Goal: Information Seeking & Learning: Learn about a topic

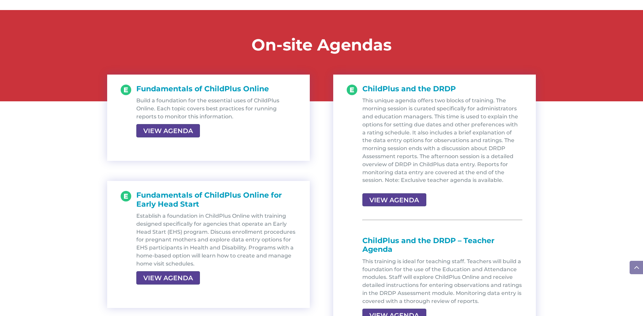
scroll to position [696, 0]
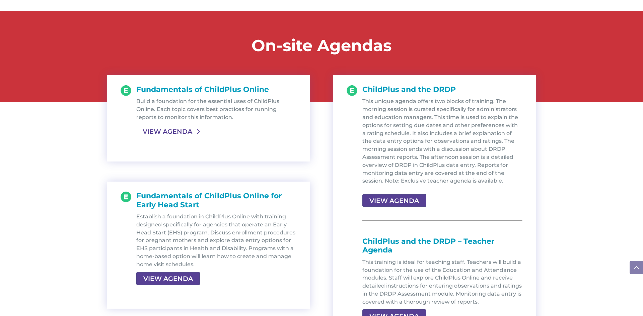
click at [169, 134] on link "VIEW AGENDA" at bounding box center [167, 131] width 62 height 12
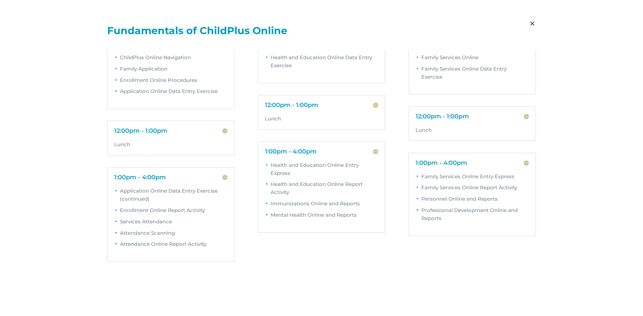
scroll to position [0, 0]
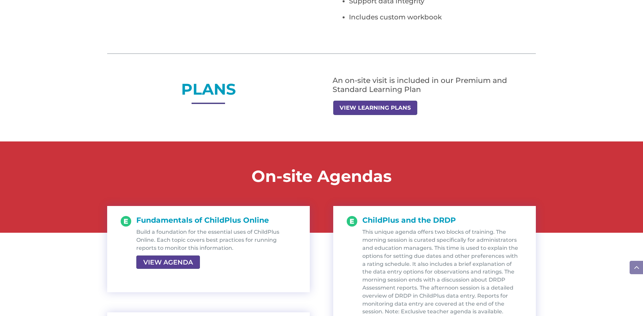
scroll to position [562, 0]
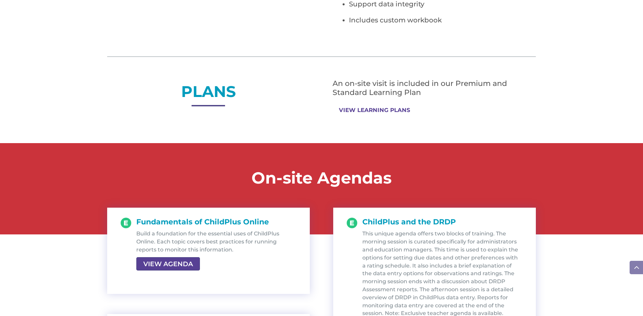
click at [367, 113] on link "VIEW LEARNING PLANS" at bounding box center [374, 110] width 83 height 13
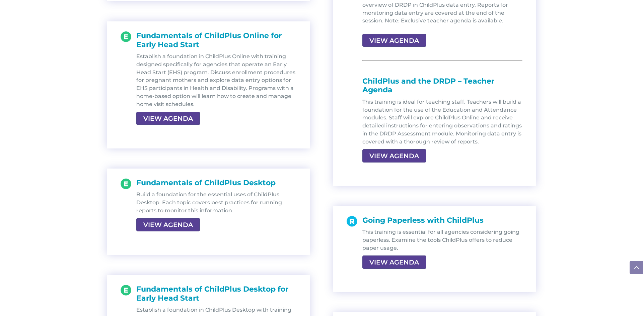
scroll to position [857, 0]
click at [404, 261] on link "VIEW AGENDA" at bounding box center [393, 262] width 62 height 12
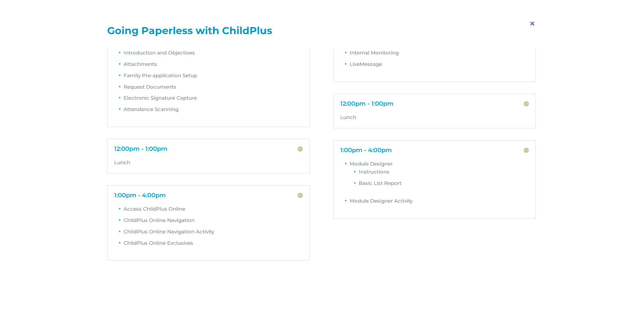
scroll to position [0, 0]
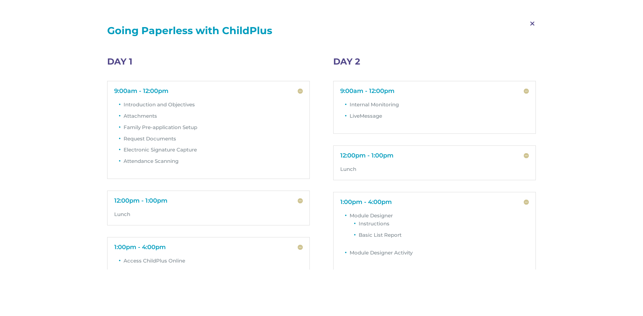
click at [532, 24] on span "M" at bounding box center [532, 23] width 20 height 19
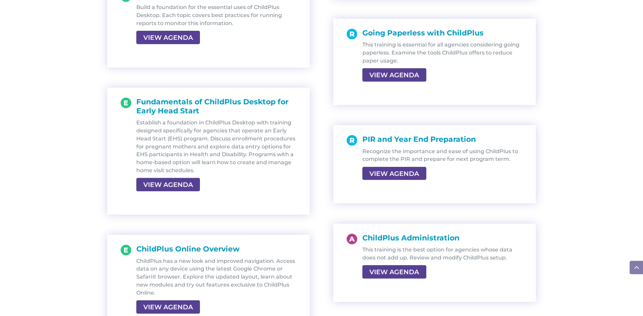
scroll to position [1044, 0]
click at [377, 178] on link "VIEW AGENDA" at bounding box center [393, 173] width 62 height 12
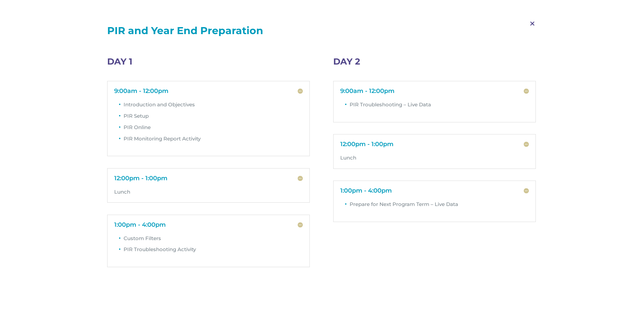
click at [531, 24] on span "M" at bounding box center [532, 23] width 20 height 19
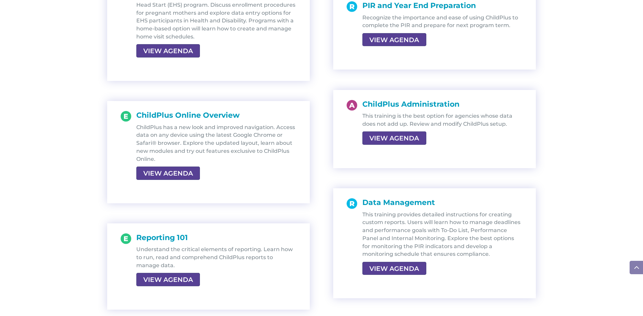
scroll to position [1178, 0]
click at [179, 176] on link "VIEW AGENDA" at bounding box center [167, 173] width 62 height 12
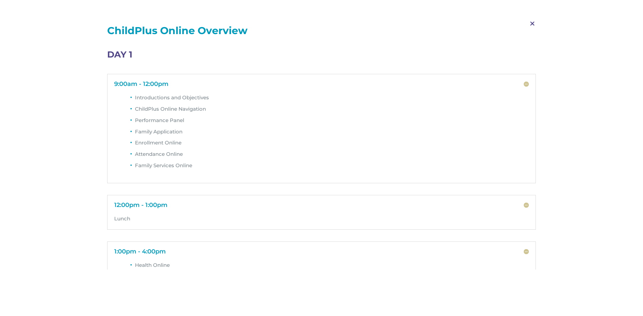
scroll to position [0, 0]
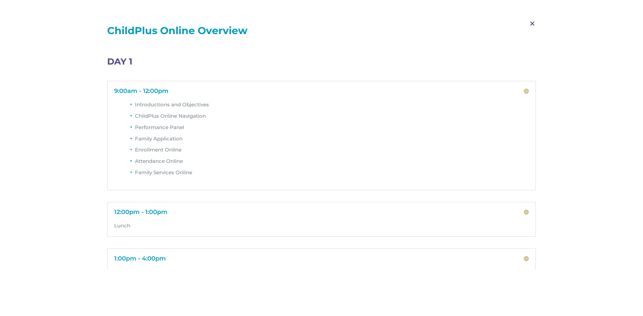
click at [531, 24] on span "M" at bounding box center [532, 23] width 20 height 19
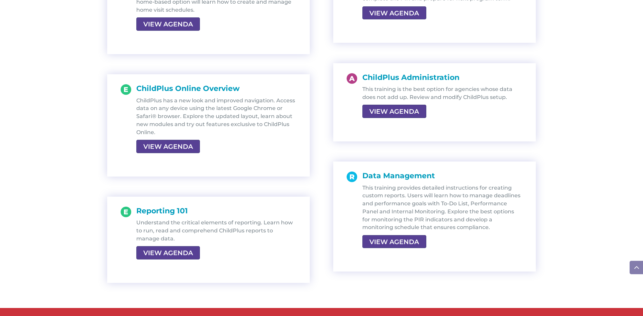
scroll to position [1205, 0]
click at [379, 114] on link "VIEW AGENDA" at bounding box center [393, 111] width 62 height 12
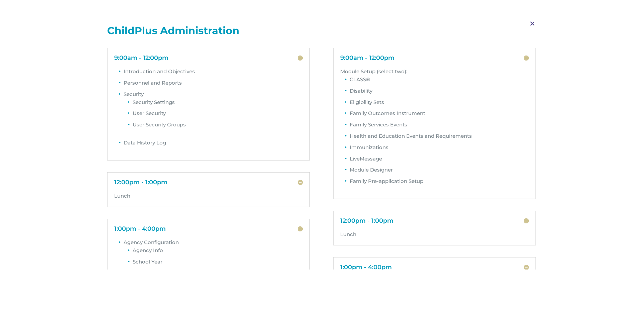
scroll to position [0, 0]
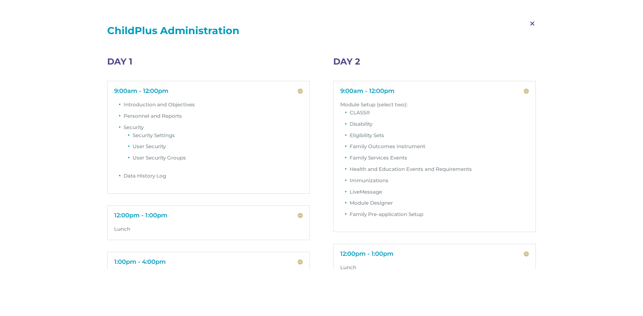
click at [294, 48] on div "M ChildPlus Administration" at bounding box center [321, 32] width 428 height 31
click at [531, 23] on span "M" at bounding box center [532, 23] width 20 height 19
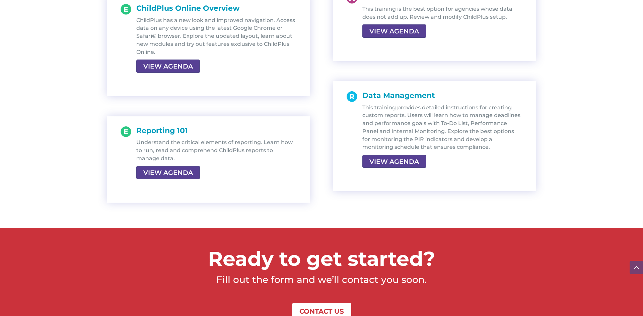
scroll to position [1285, 0]
click at [185, 170] on link "VIEW AGENDA" at bounding box center [167, 172] width 62 height 12
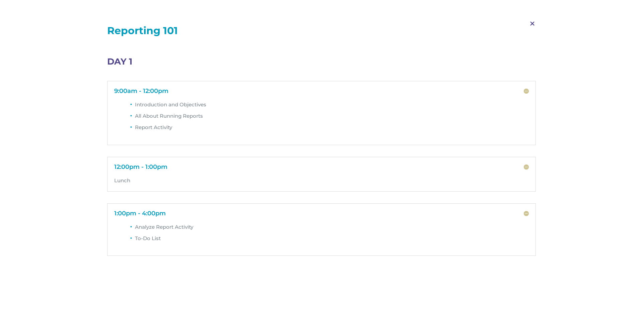
scroll to position [1205, 0]
click at [532, 23] on span "M" at bounding box center [532, 23] width 20 height 19
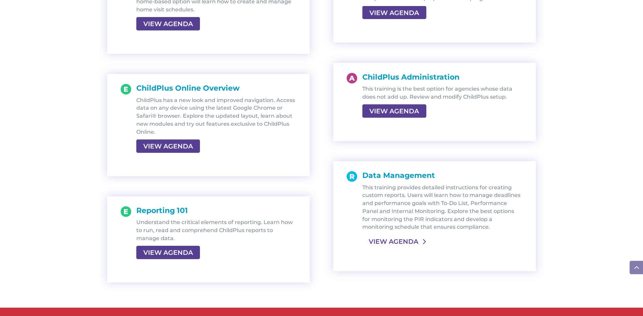
click at [398, 242] on link "VIEW AGENDA" at bounding box center [393, 242] width 62 height 12
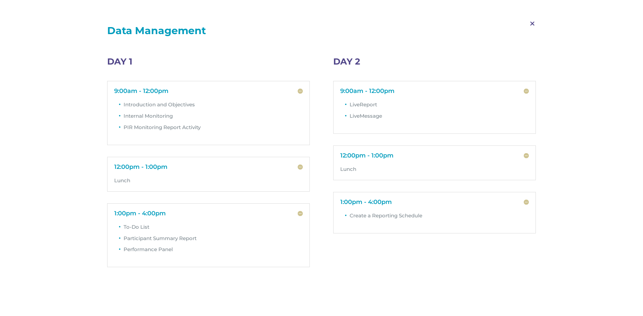
click at [532, 22] on span "M" at bounding box center [532, 23] width 20 height 19
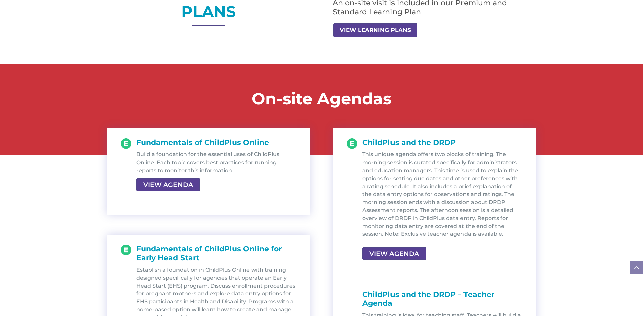
scroll to position [643, 0]
click at [180, 188] on link "VIEW AGENDA" at bounding box center [167, 185] width 62 height 12
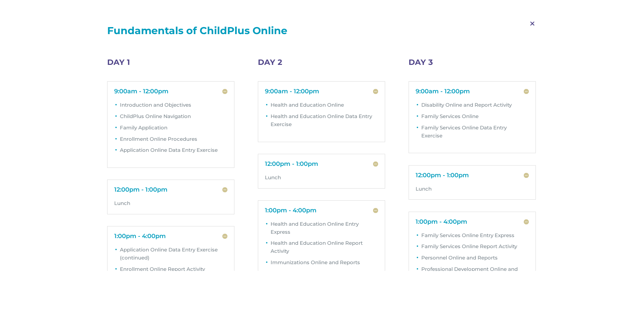
click at [529, 23] on span "M" at bounding box center [532, 23] width 20 height 19
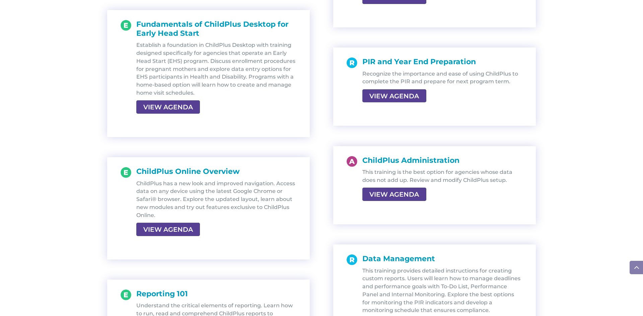
scroll to position [1124, 0]
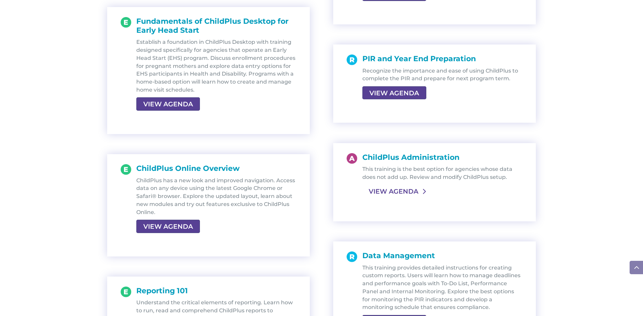
click at [382, 193] on link "VIEW AGENDA" at bounding box center [393, 191] width 62 height 12
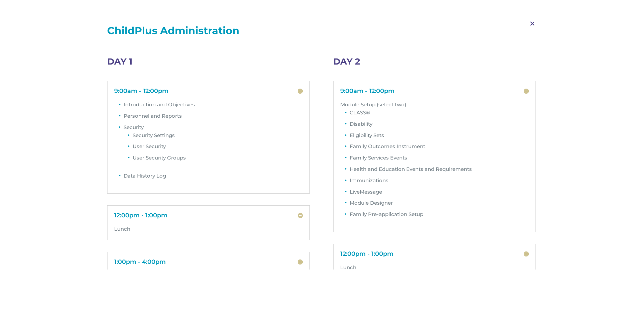
click at [531, 22] on span "M" at bounding box center [532, 23] width 20 height 19
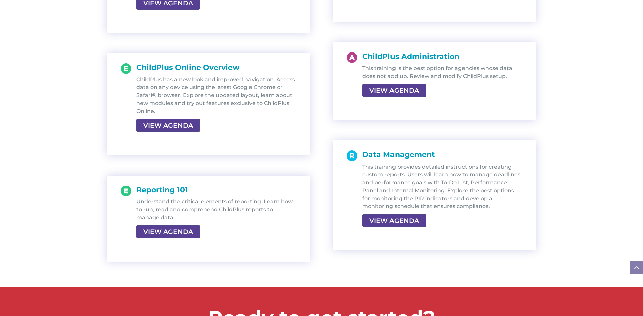
scroll to position [1231, 0]
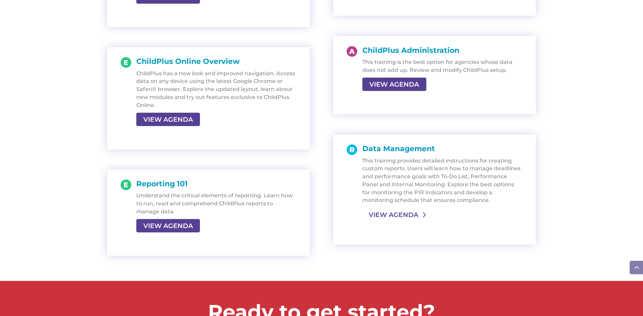
click at [400, 216] on link "VIEW AGENDA" at bounding box center [393, 215] width 62 height 12
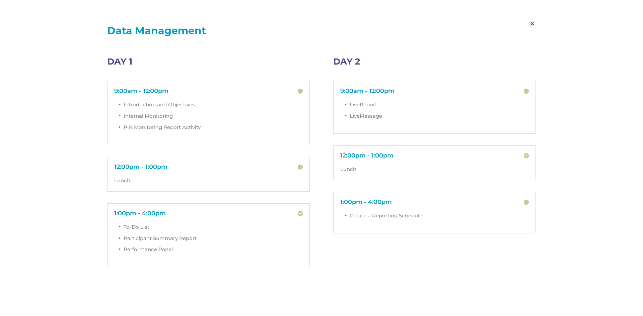
scroll to position [7, 0]
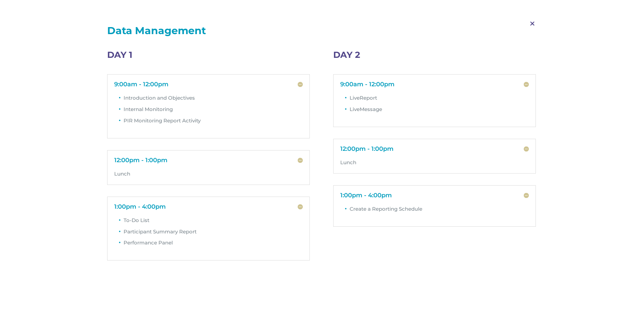
click at [535, 24] on span "M" at bounding box center [532, 23] width 20 height 19
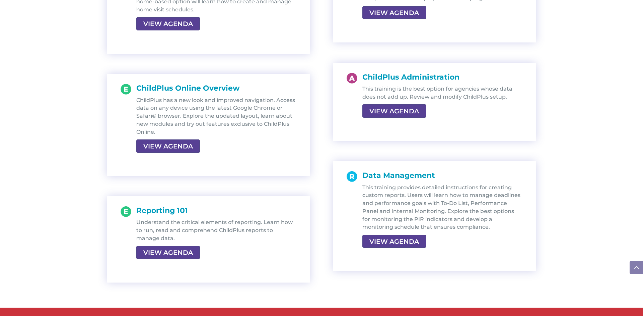
scroll to position [1231, 0]
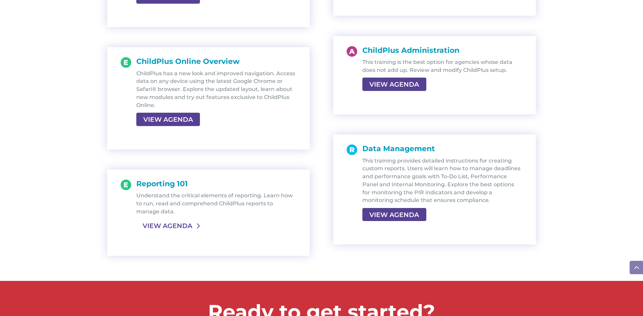
click at [179, 227] on link "VIEW AGENDA" at bounding box center [167, 226] width 62 height 12
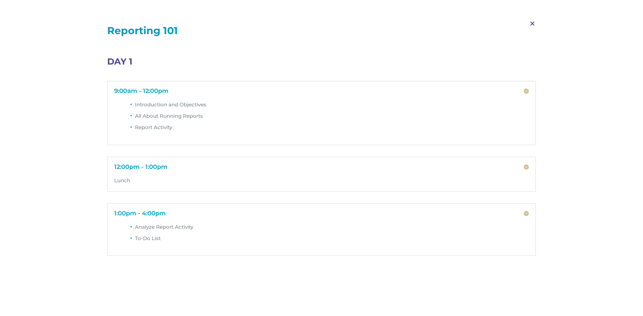
scroll to position [1178, 0]
click at [533, 24] on span "M" at bounding box center [532, 23] width 20 height 19
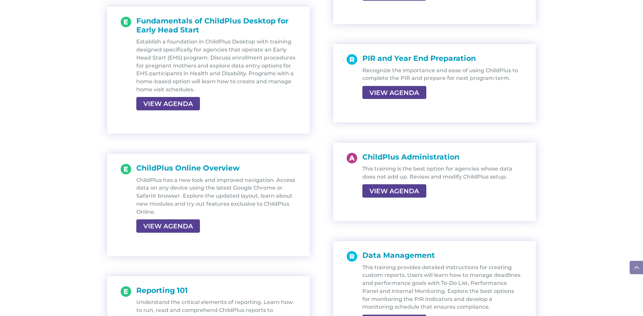
scroll to position [1124, 0]
click at [405, 193] on link "VIEW AGENDA" at bounding box center [393, 191] width 62 height 12
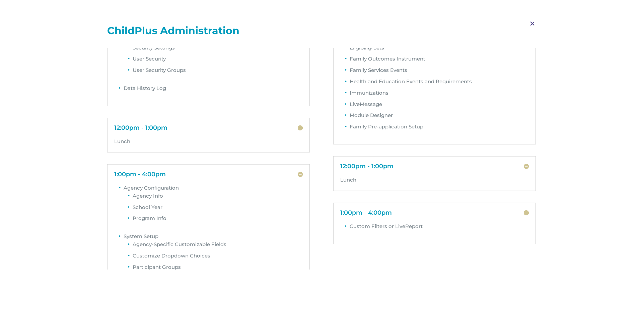
scroll to position [0, 0]
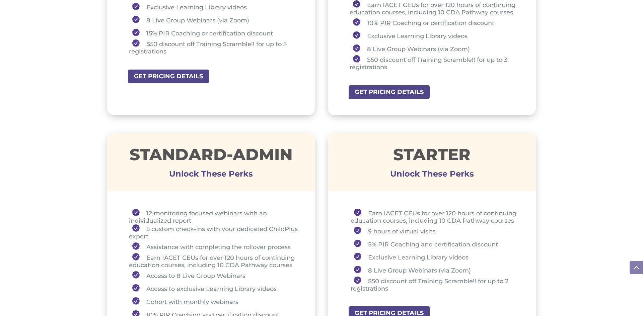
scroll to position [375, 0]
